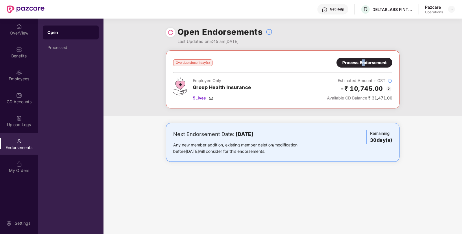
click at [364, 58] on div "Process Endorsement" at bounding box center [365, 63] width 56 height 10
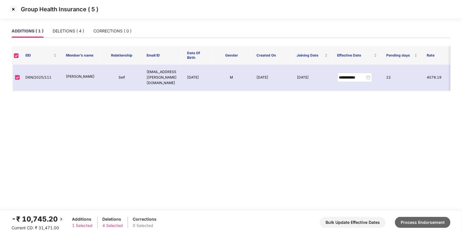
click at [424, 217] on button "Process Endorsement" at bounding box center [423, 221] width 56 height 11
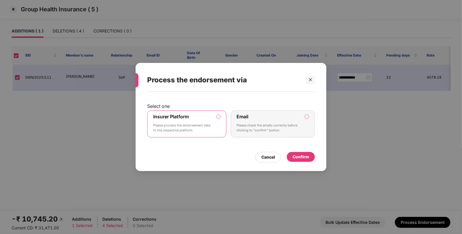
click at [298, 154] on div "Confirm" at bounding box center [301, 156] width 16 height 6
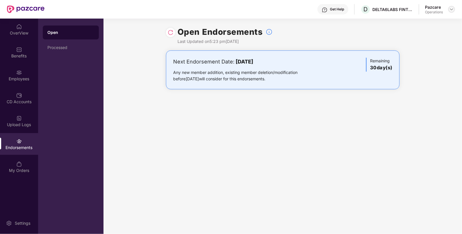
click at [454, 8] on img at bounding box center [452, 9] width 5 height 5
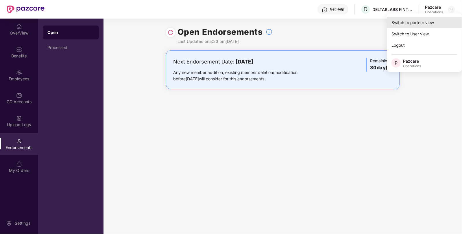
click at [438, 19] on div "Switch to partner view" at bounding box center [424, 22] width 75 height 11
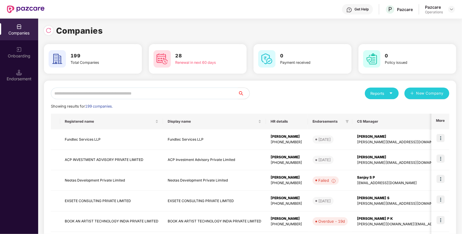
click at [174, 94] on input "text" at bounding box center [144, 93] width 187 height 12
paste input "**********"
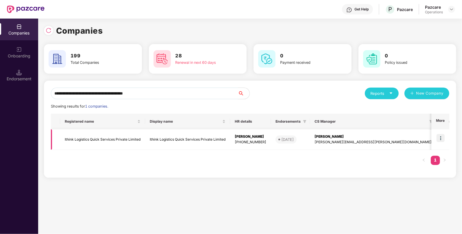
type input "**********"
click at [444, 134] on img at bounding box center [441, 138] width 8 height 8
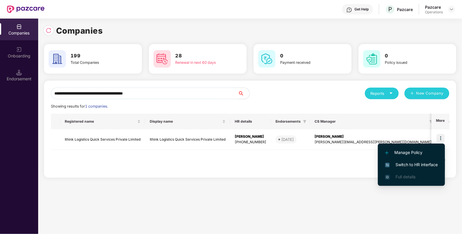
click at [428, 163] on span "Switch to HR interface" at bounding box center [411, 164] width 53 height 6
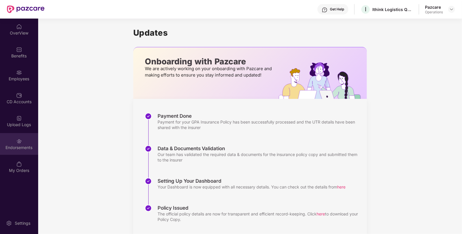
click at [6, 148] on div "Endorsements" at bounding box center [19, 147] width 38 height 6
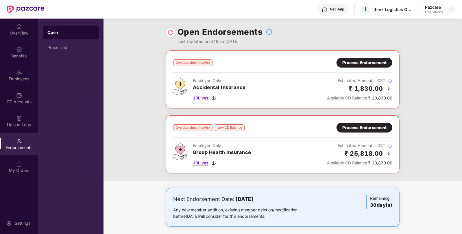
click at [200, 165] on span "10 Lives" at bounding box center [201, 162] width 16 height 6
click at [422, 107] on div "Overdue since 1 day(s) Process Endorsement Employee Only Accidental Insurance 1…" at bounding box center [283, 115] width 359 height 130
click at [194, 95] on span "10 Lives" at bounding box center [201, 98] width 16 height 6
click at [364, 61] on div "Process Endorsement" at bounding box center [365, 62] width 44 height 6
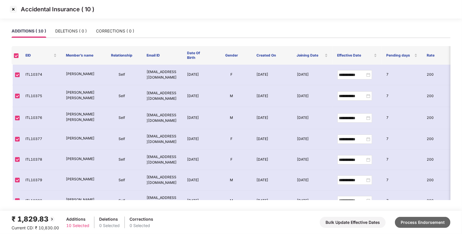
click at [406, 218] on button "Process Endorsement" at bounding box center [423, 221] width 56 height 11
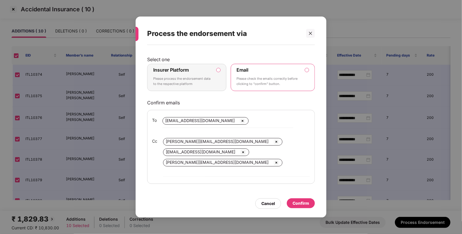
click at [201, 85] on p "Please process the endorsement data to the respective platform" at bounding box center [182, 81] width 59 height 10
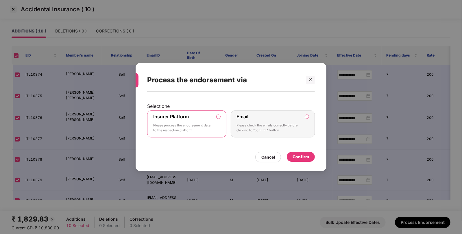
click at [301, 157] on div "Confirm" at bounding box center [301, 156] width 16 height 6
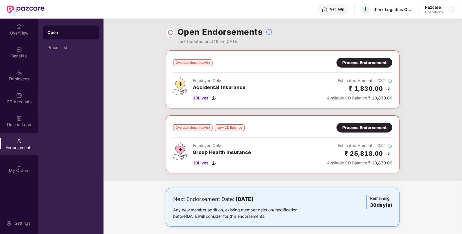
click at [171, 35] on img at bounding box center [171, 33] width 6 height 6
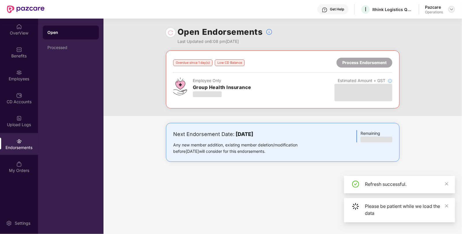
click at [454, 11] on div at bounding box center [452, 9] width 7 height 7
click at [453, 8] on img at bounding box center [452, 9] width 5 height 5
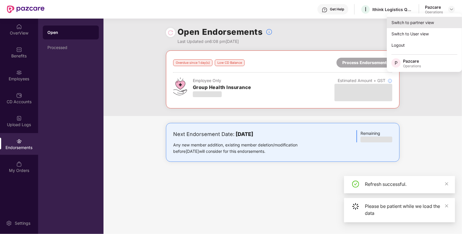
click at [429, 26] on div "Switch to partner view" at bounding box center [424, 22] width 75 height 11
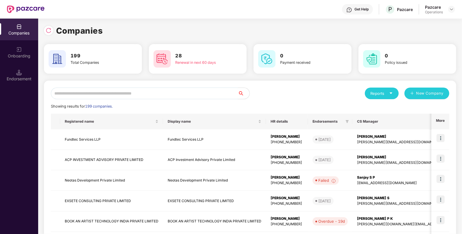
paste input "**********"
click at [139, 91] on input "text" at bounding box center [144, 93] width 187 height 12
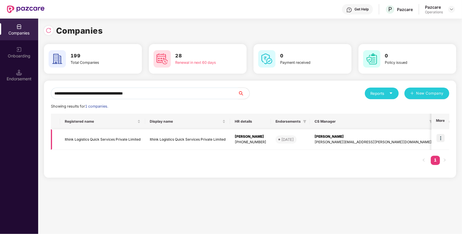
type input "**********"
click at [99, 134] on td "Ithink Logistics Quick Services Private Limited" at bounding box center [102, 139] width 85 height 21
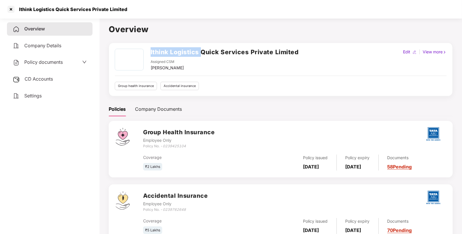
drag, startPoint x: 150, startPoint y: 50, endPoint x: 202, endPoint y: 56, distance: 52.1
click at [202, 56] on div "Ithink Logistics Quick Services Private Limited Assigned CSM [PERSON_NAME]" at bounding box center [207, 60] width 184 height 22
copy h2 "Ithink Logistics"
click at [10, 7] on div at bounding box center [10, 9] width 9 height 9
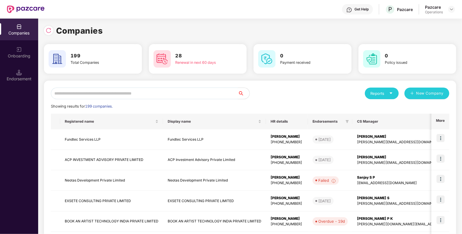
click at [147, 95] on input "text" at bounding box center [144, 93] width 187 height 12
paste input "**********"
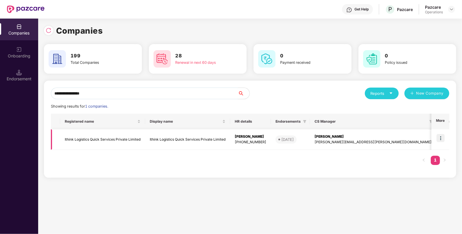
type input "**********"
click at [441, 139] on img at bounding box center [441, 138] width 8 height 8
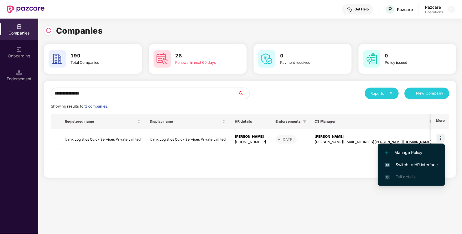
click at [420, 162] on span "Switch to HR interface" at bounding box center [411, 164] width 53 height 6
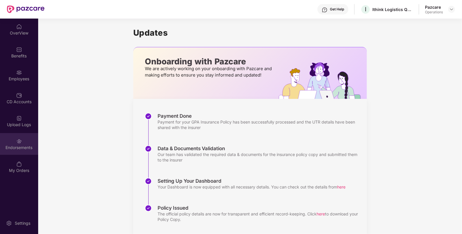
click at [25, 141] on div "Endorsements" at bounding box center [19, 144] width 38 height 22
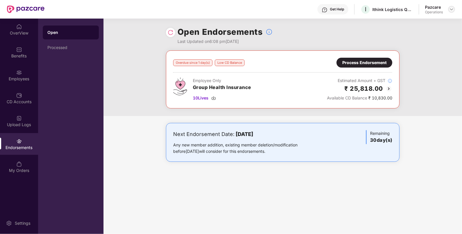
click at [452, 10] on img at bounding box center [452, 9] width 5 height 5
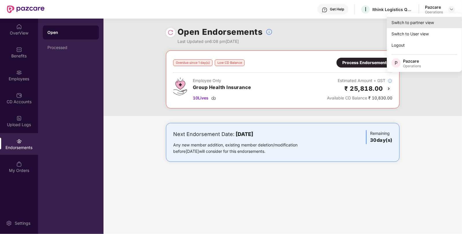
click at [427, 25] on div "Switch to partner view" at bounding box center [424, 22] width 75 height 11
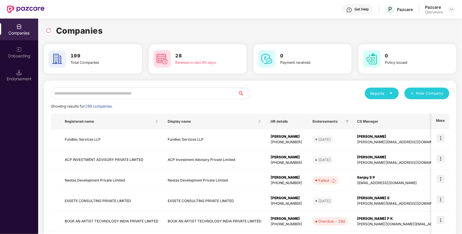
click at [188, 91] on input "text" at bounding box center [144, 93] width 187 height 12
paste input "**********"
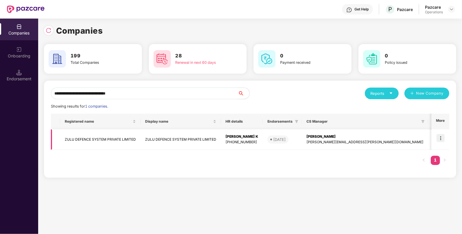
type input "**********"
click at [441, 137] on img at bounding box center [441, 138] width 8 height 8
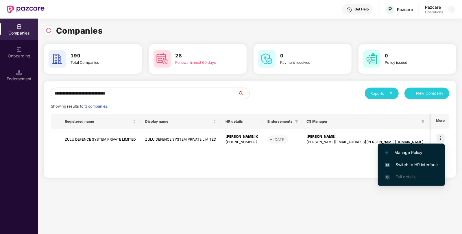
click at [424, 165] on span "Switch to HR interface" at bounding box center [411, 164] width 53 height 6
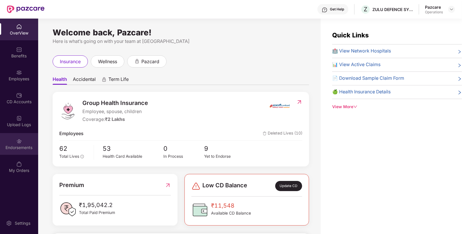
click at [12, 154] on div "Endorsements" at bounding box center [19, 144] width 38 height 22
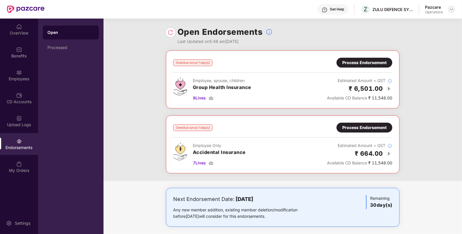
click at [450, 8] on img at bounding box center [452, 9] width 5 height 5
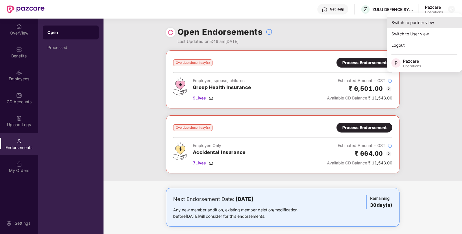
click at [433, 26] on div "Switch to partner view" at bounding box center [424, 22] width 75 height 11
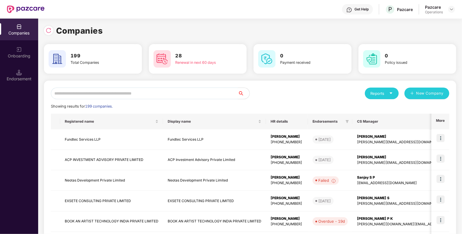
click at [136, 96] on input "text" at bounding box center [144, 93] width 187 height 12
paste input "**********"
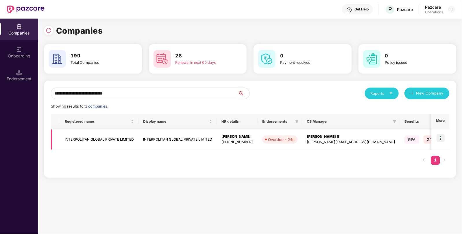
type input "**********"
click at [440, 137] on img at bounding box center [441, 138] width 8 height 8
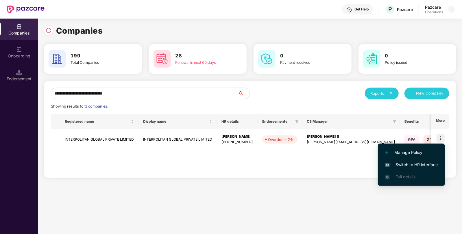
click at [422, 162] on span "Switch to HR interface" at bounding box center [411, 164] width 53 height 6
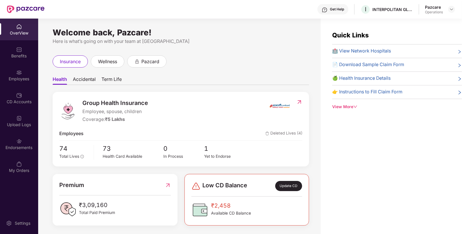
click at [17, 142] on img at bounding box center [19, 141] width 6 height 6
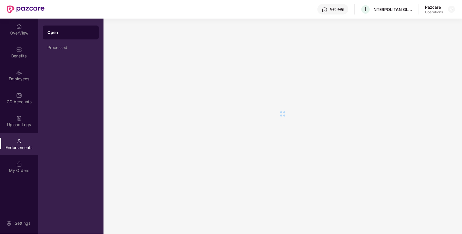
click at [17, 142] on img at bounding box center [19, 141] width 6 height 6
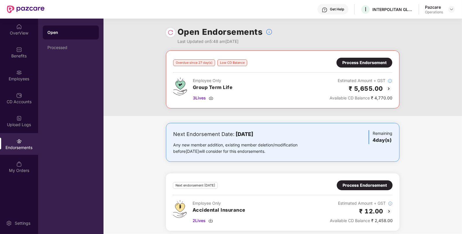
click at [366, 66] on div "Process Endorsement" at bounding box center [365, 63] width 56 height 10
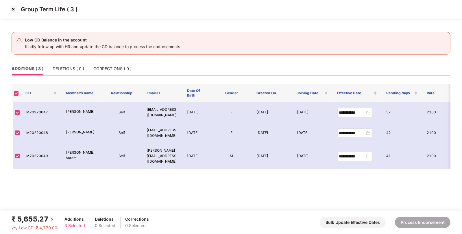
click at [12, 12] on img at bounding box center [13, 9] width 9 height 9
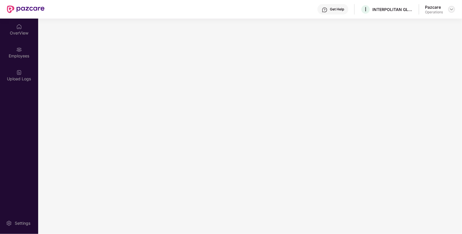
click at [449, 9] on div at bounding box center [452, 9] width 7 height 7
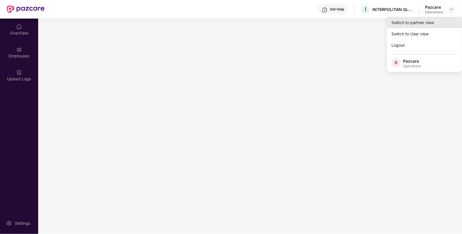
click at [430, 22] on div "Switch to partner view" at bounding box center [424, 22] width 75 height 11
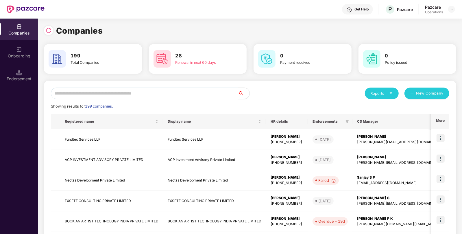
click at [175, 90] on input "text" at bounding box center [144, 93] width 187 height 12
paste input "**********"
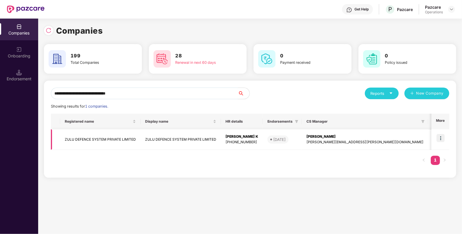
type input "**********"
click at [441, 139] on img at bounding box center [441, 138] width 8 height 8
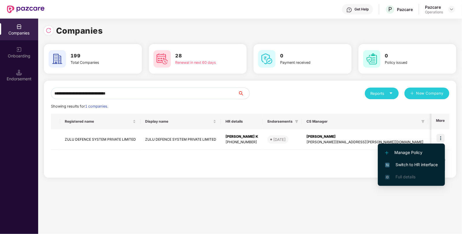
click at [422, 161] on li "Switch to HR interface" at bounding box center [411, 164] width 67 height 12
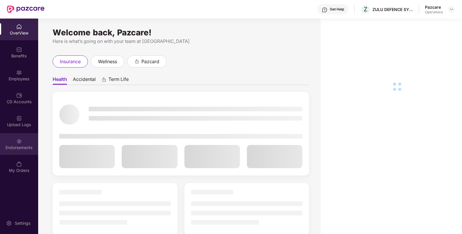
click at [25, 139] on div "Endorsements" at bounding box center [19, 144] width 38 height 22
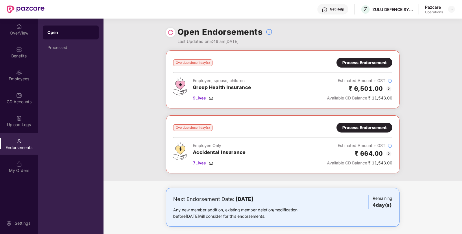
scroll to position [3, 0]
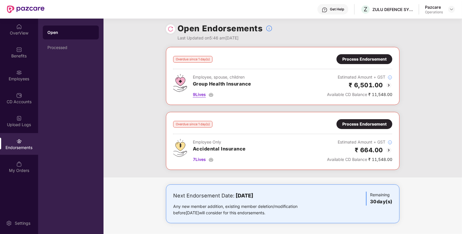
click at [204, 95] on span "9 Lives" at bounding box center [199, 94] width 13 height 6
